Goal: Task Accomplishment & Management: Complete application form

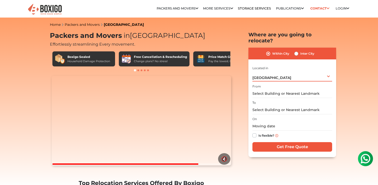
click at [275, 72] on div "Bengaluru Select City Bangalore Bengaluru Bhopal Bhubaneswar Chennai Coimbatore…" at bounding box center [293, 76] width 80 height 11
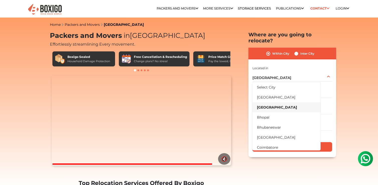
click at [301, 51] on label "Inter City" at bounding box center [308, 54] width 14 height 6
click at [297, 51] on input "Inter City" at bounding box center [297, 53] width 4 height 5
radio input "true"
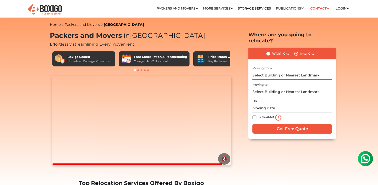
click at [276, 71] on input "text" at bounding box center [293, 75] width 80 height 9
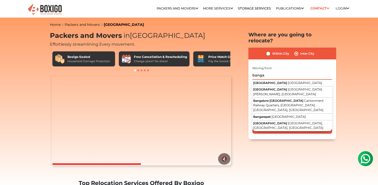
click at [280, 71] on input "banga" at bounding box center [293, 75] width 80 height 9
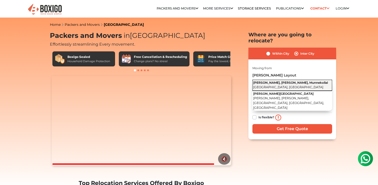
click at [287, 81] on span "Rajashree Layout, Gandhi Nagar, Munnekollal" at bounding box center [290, 83] width 75 height 4
type input "Rajashree Layout, Gandhi Nagar, Munnekollal, Bengaluru, Karnataka"
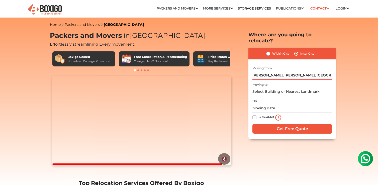
click at [275, 88] on input "text" at bounding box center [293, 92] width 80 height 9
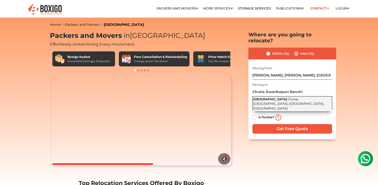
click at [296, 97] on span "Chutia, Dwarakapuri, Ranchi, Jharkhand" at bounding box center [288, 103] width 71 height 13
type input "Dwarikapuri Road, Chutia, Dwarakapuri, Ranchi, Jharkhand"
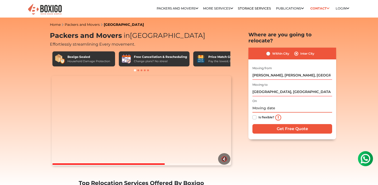
click at [272, 104] on input "text" at bounding box center [293, 108] width 80 height 9
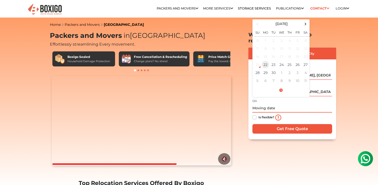
click at [267, 61] on td "22" at bounding box center [266, 65] width 8 height 8
type input "09/22/2025 11:43 AM"
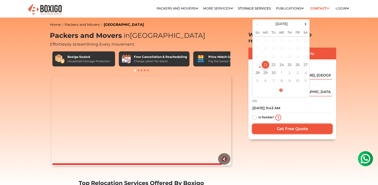
click at [283, 124] on input "Get Free Quote" at bounding box center [293, 129] width 80 height 10
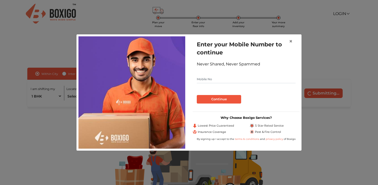
click at [219, 77] on input "text" at bounding box center [246, 79] width 99 height 8
type input "7541819434"
click at [216, 99] on button "Continue" at bounding box center [219, 99] width 44 height 9
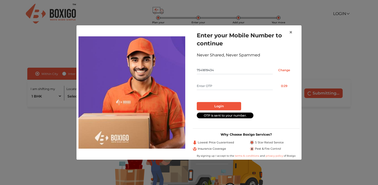
click at [225, 85] on input "text" at bounding box center [235, 86] width 76 height 8
type input "8762"
click at [218, 106] on button "Login" at bounding box center [219, 106] width 44 height 9
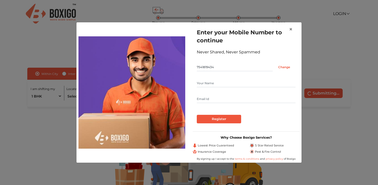
click at [212, 84] on input "text" at bounding box center [246, 83] width 99 height 8
type input "[PERSON_NAME]"
click at [209, 97] on input "text" at bounding box center [246, 99] width 99 height 8
type input "[EMAIL_ADDRESS][DOMAIN_NAME]"
click at [212, 119] on input "Register" at bounding box center [219, 119] width 44 height 9
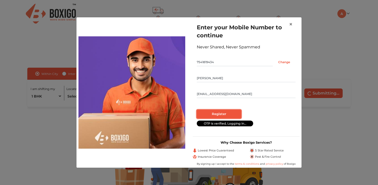
radio input "false"
radio input "true"
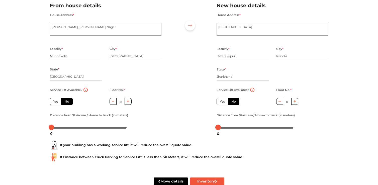
scroll to position [41, 0]
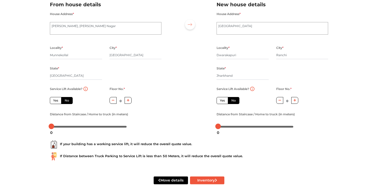
click at [56, 102] on label "Yes" at bounding box center [56, 100] width 12 height 7
click at [56, 102] on input "Yes" at bounding box center [54, 99] width 3 height 3
radio input "true"
click at [280, 102] on icon "button" at bounding box center [280, 100] width 3 height 3
click at [281, 101] on icon "button" at bounding box center [280, 100] width 3 height 1
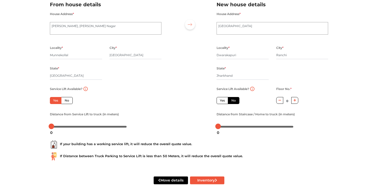
click at [259, 98] on div "Yes No" at bounding box center [243, 100] width 52 height 7
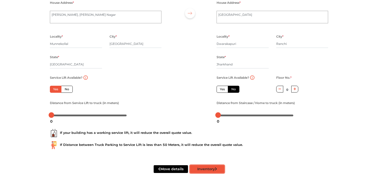
click at [213, 167] on button "Inventory" at bounding box center [207, 169] width 34 height 8
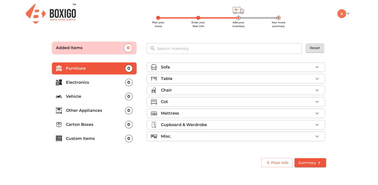
click at [181, 76] on div "Table" at bounding box center [237, 79] width 153 height 6
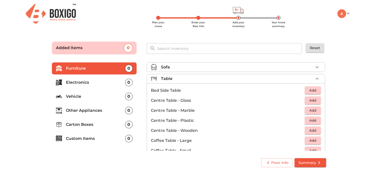
click at [181, 76] on div "Table" at bounding box center [237, 79] width 153 height 6
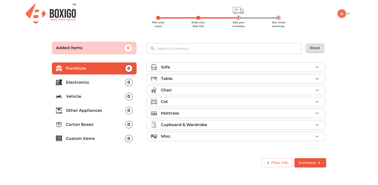
click at [178, 89] on div "Chair" at bounding box center [237, 90] width 153 height 6
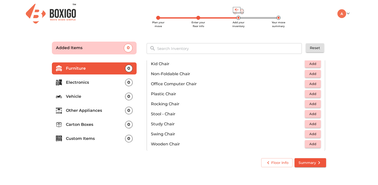
scroll to position [146, 0]
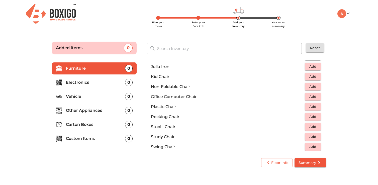
click at [310, 97] on span "Add" at bounding box center [313, 97] width 11 height 6
click at [347, 86] on main "Plan your move Enter your floor info Add your inventory Your move summary Added…" at bounding box center [189, 104] width 378 height 138
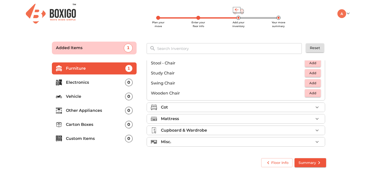
click at [286, 116] on div "Mattress" at bounding box center [237, 119] width 153 height 6
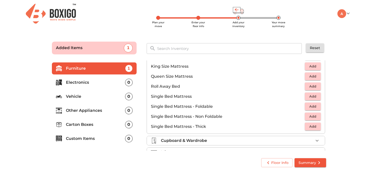
scroll to position [91, 0]
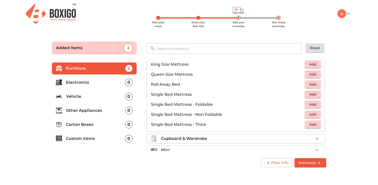
click at [315, 106] on span "Add" at bounding box center [313, 105] width 11 height 6
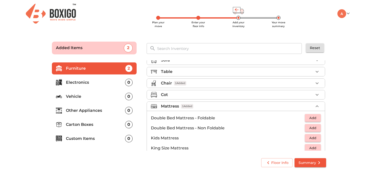
scroll to position [6, 0]
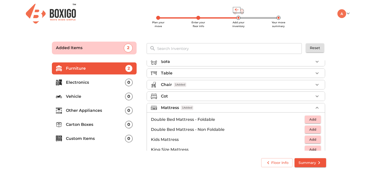
click at [317, 106] on icon "button" at bounding box center [317, 108] width 6 height 6
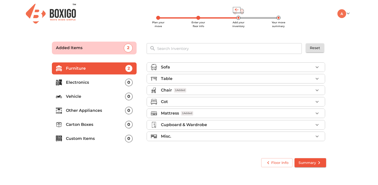
scroll to position [0, 0]
click at [318, 124] on icon "button" at bounding box center [317, 125] width 6 height 6
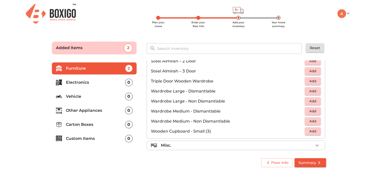
scroll to position [169, 0]
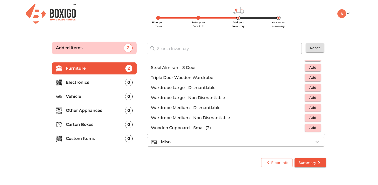
click at [264, 144] on div "Misc." at bounding box center [237, 142] width 153 height 6
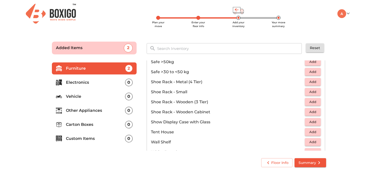
scroll to position [270, 0]
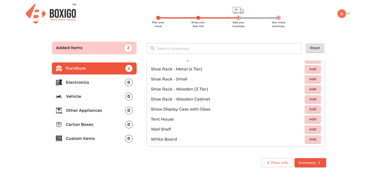
click at [199, 52] on input "text" at bounding box center [229, 48] width 151 height 11
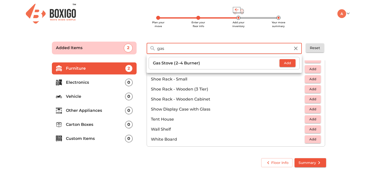
type input "gas"
click at [283, 63] on span "Add" at bounding box center [287, 63] width 11 height 6
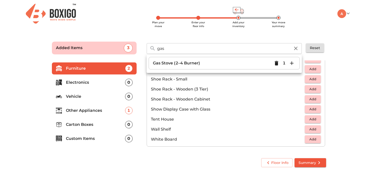
click at [348, 67] on main "Plan your move Enter your floor info Add your inventory Your move summary Added…" at bounding box center [189, 104] width 378 height 138
click at [343, 53] on main "Plan your move Enter your floor info Add your inventory Your move summary Added…" at bounding box center [189, 104] width 378 height 138
click at [28, 87] on main "Plan your move Enter your floor info Add your inventory Your move summary Added…" at bounding box center [189, 104] width 378 height 138
click at [72, 83] on p "Electronics" at bounding box center [95, 83] width 59 height 6
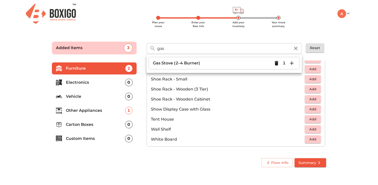
scroll to position [0, 0]
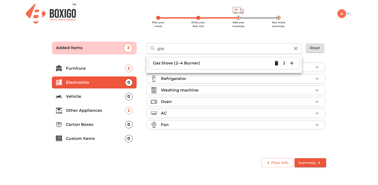
click at [336, 73] on main "Plan your move Enter your floor info Add your inventory Your move summary Added…" at bounding box center [189, 104] width 378 height 138
click at [315, 124] on icon "button" at bounding box center [317, 125] width 6 height 6
click at [298, 113] on div "AC" at bounding box center [237, 113] width 153 height 6
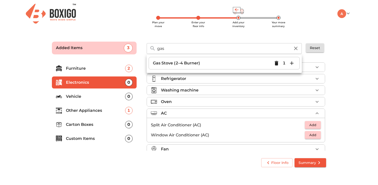
click at [273, 97] on li "Oven" at bounding box center [236, 101] width 178 height 9
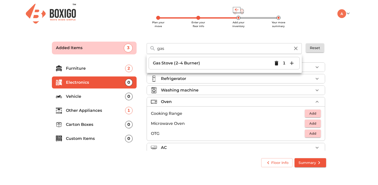
click at [254, 92] on div "Washing machine" at bounding box center [237, 90] width 153 height 6
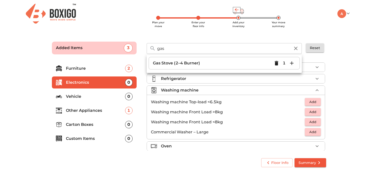
click at [296, 49] on icon "button" at bounding box center [296, 49] width 4 height 4
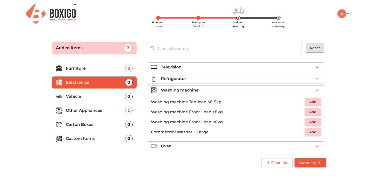
click at [297, 65] on div "Television" at bounding box center [237, 67] width 153 height 6
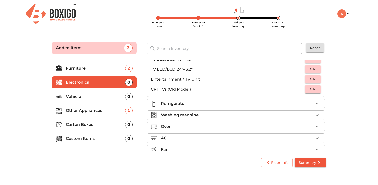
scroll to position [57, 0]
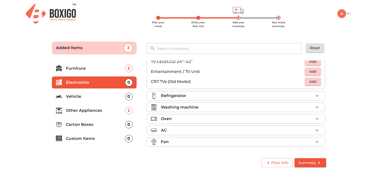
click at [270, 97] on div "Refrigerator" at bounding box center [237, 96] width 153 height 6
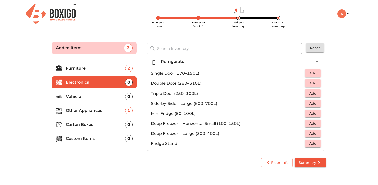
scroll to position [14, 0]
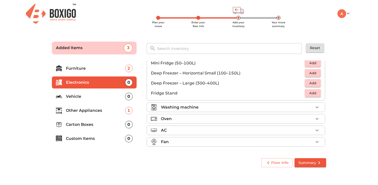
click at [252, 108] on div "Washing machine" at bounding box center [237, 107] width 153 height 6
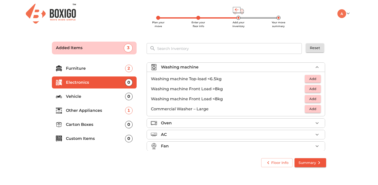
scroll to position [27, 0]
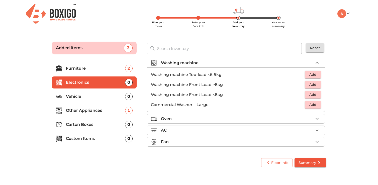
click at [317, 62] on icon "button" at bounding box center [317, 63] width 6 height 6
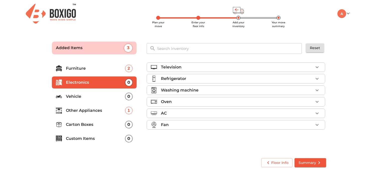
click at [81, 95] on p "Vehicle" at bounding box center [95, 97] width 59 height 6
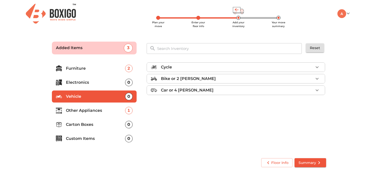
click at [180, 78] on p "Bike or 2 [PERSON_NAME]" at bounding box center [188, 79] width 55 height 6
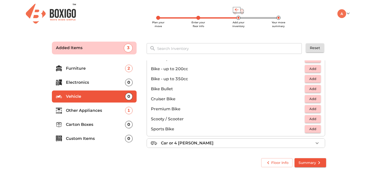
scroll to position [33, 0]
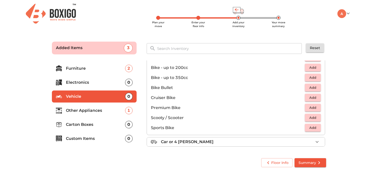
click at [317, 128] on span "Add" at bounding box center [313, 128] width 11 height 6
click at [335, 116] on main "Plan your move Enter your floor info Add your inventory Your move summary Added…" at bounding box center [189, 104] width 378 height 138
click at [334, 84] on main "Plan your move Enter your floor info Add your inventory Your move summary Added…" at bounding box center [189, 104] width 378 height 138
click at [84, 124] on p "Carton Boxes" at bounding box center [95, 125] width 59 height 6
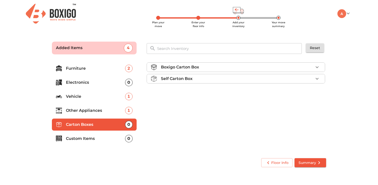
click at [212, 66] on div "Boxigo Carton Box" at bounding box center [237, 67] width 153 height 6
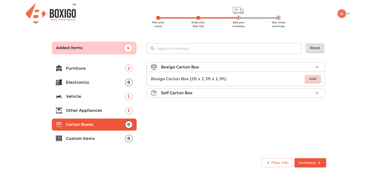
click at [212, 92] on div "Self Carton Box" at bounding box center [237, 93] width 153 height 6
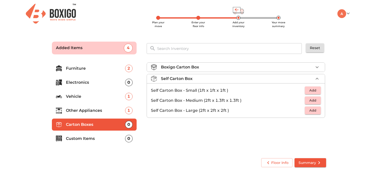
click at [201, 77] on div "Self Carton Box" at bounding box center [237, 79] width 153 height 6
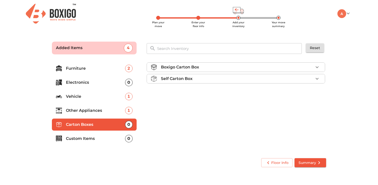
click at [196, 75] on li "Self Carton Box" at bounding box center [236, 78] width 178 height 9
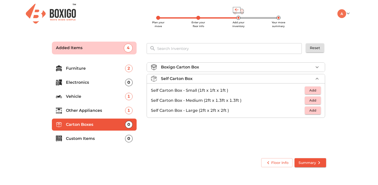
click at [196, 75] on li "Self Carton Box" at bounding box center [236, 78] width 178 height 9
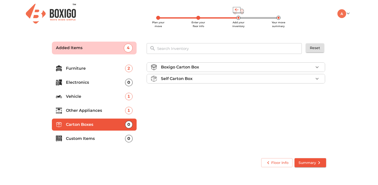
click at [196, 68] on p "Boxigo Carton Box" at bounding box center [180, 67] width 38 height 6
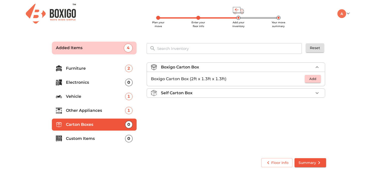
click at [320, 75] on button "Add" at bounding box center [313, 79] width 16 height 8
click at [315, 163] on span "Summary" at bounding box center [311, 163] width 24 height 6
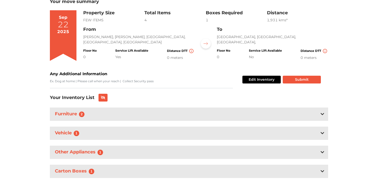
scroll to position [48, 0]
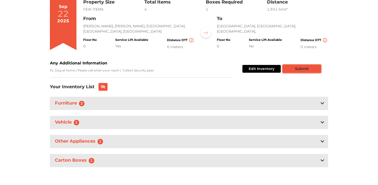
click at [309, 69] on button "Submit" at bounding box center [302, 69] width 38 height 8
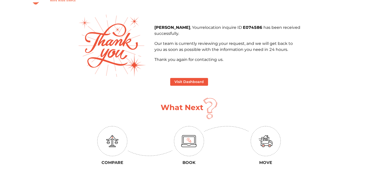
scroll to position [18, 0]
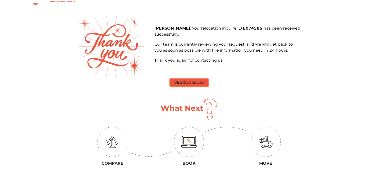
click at [198, 83] on button "Visit Dashboard" at bounding box center [189, 83] width 38 height 8
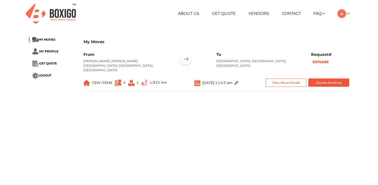
click at [246, 113] on main "My Moves MY MOVES MY PROFILE GET QUOTE LOGOUT My Moves From [GEOGRAPHIC_DATA][P…" at bounding box center [189, 124] width 378 height 181
